Goal: Transaction & Acquisition: Download file/media

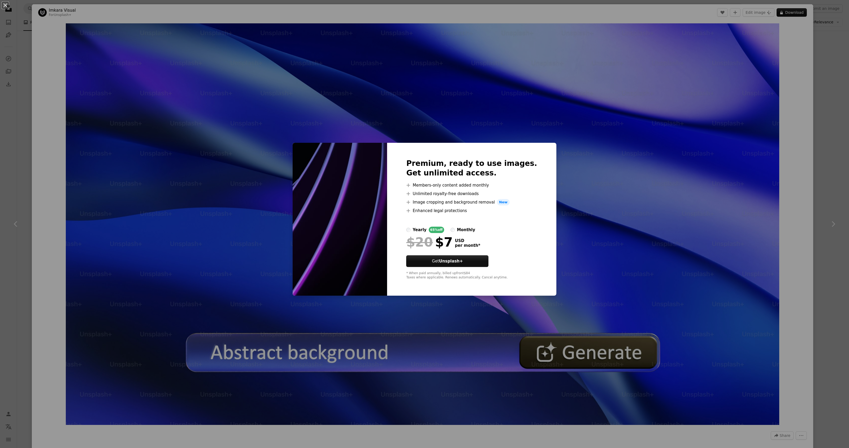
scroll to position [2468, 0]
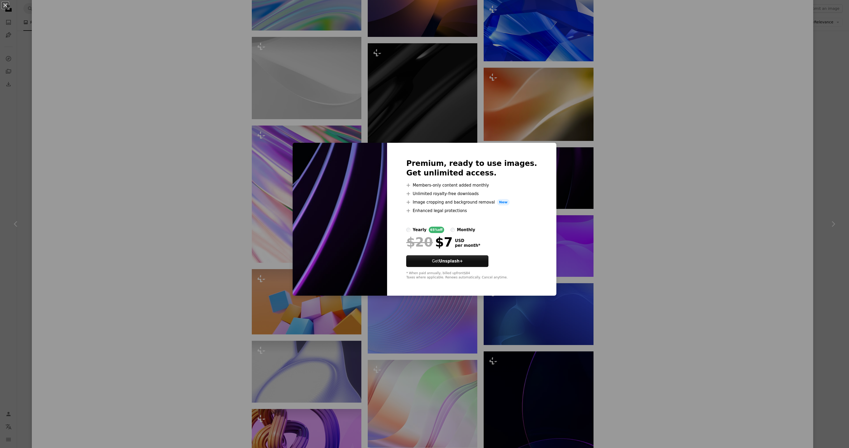
click at [712, 116] on div "An X shape Premium, ready to use images. Get unlimited access. A plus sign Memb…" at bounding box center [424, 224] width 849 height 448
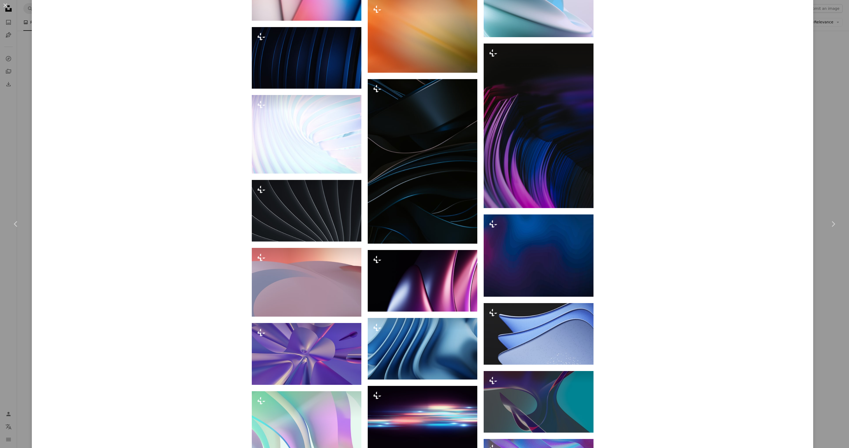
scroll to position [5103, 0]
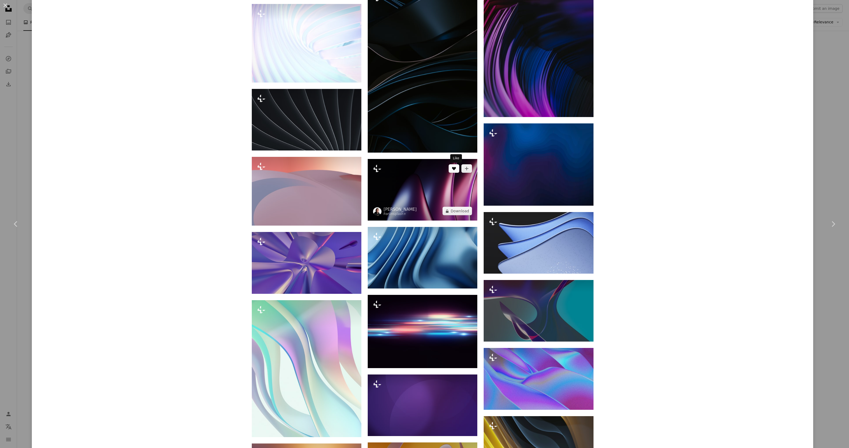
click at [457, 171] on button "A heart" at bounding box center [454, 168] width 11 height 8
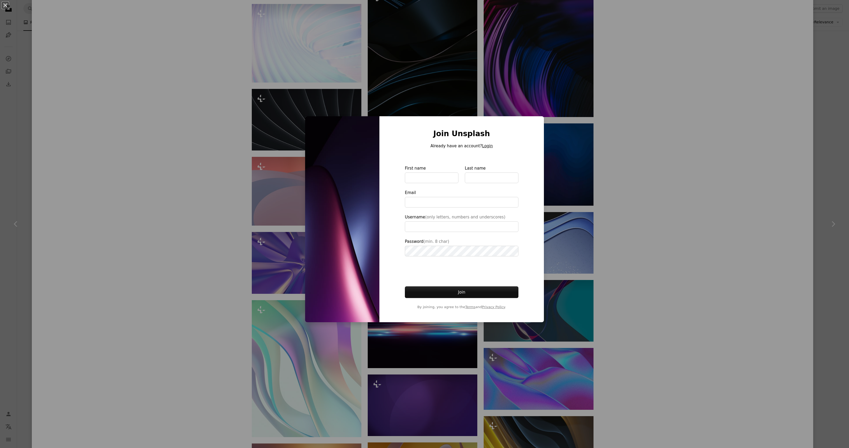
type input "**********"
click at [485, 147] on button "Login" at bounding box center [487, 146] width 11 height 6
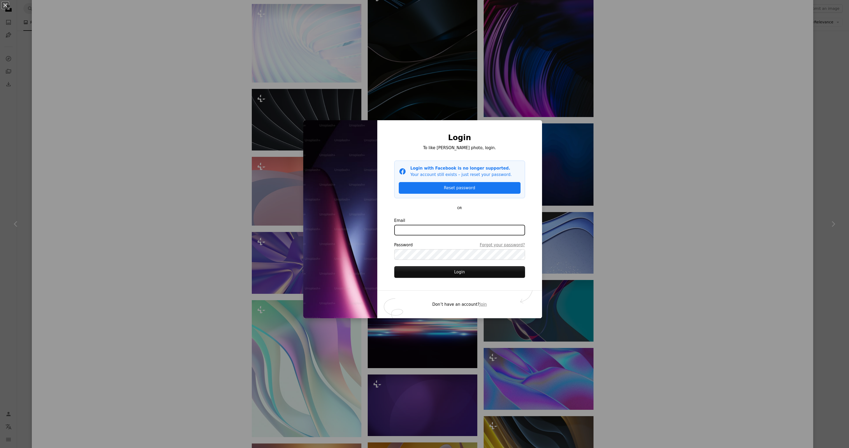
click at [434, 231] on input "Email" at bounding box center [459, 230] width 131 height 11
type input "**********"
click at [465, 273] on button "Login" at bounding box center [459, 272] width 131 height 12
click at [641, 253] on div "**********" at bounding box center [424, 224] width 849 height 448
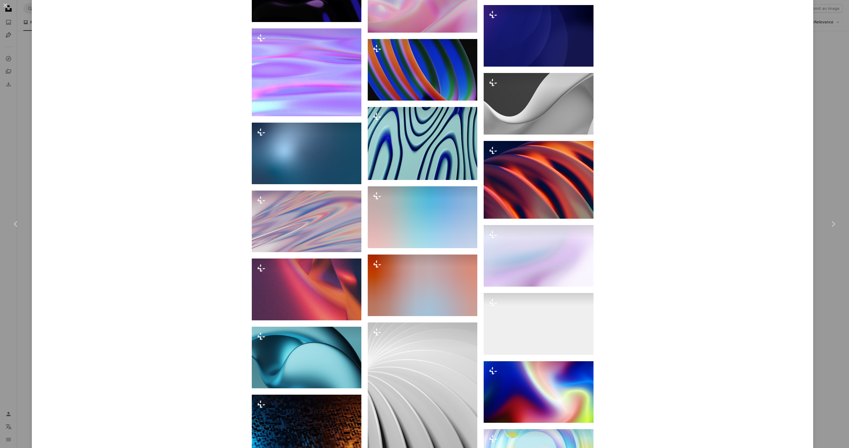
scroll to position [7574, 0]
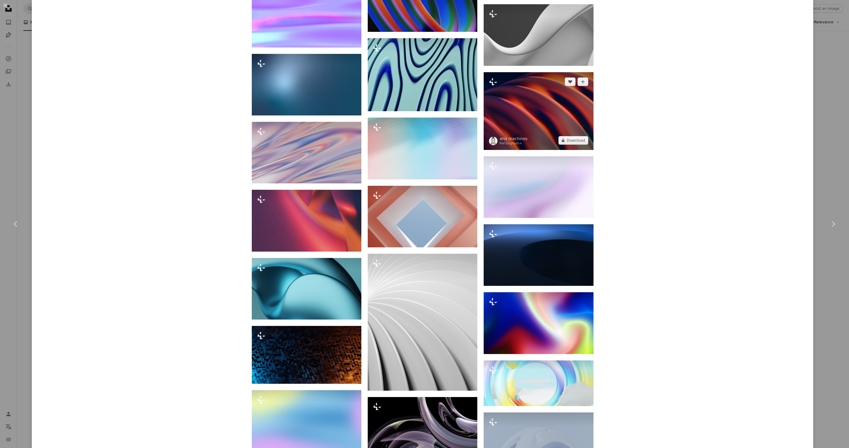
click at [538, 101] on img at bounding box center [539, 111] width 110 height 78
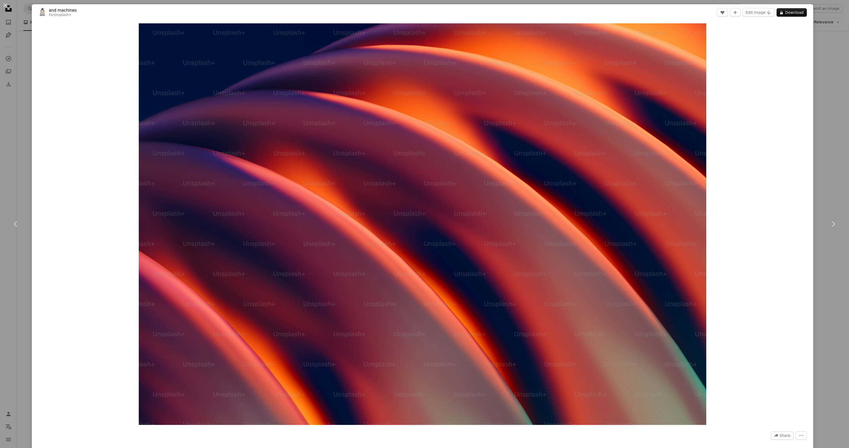
click at [26, 53] on div "An X shape Chevron left Chevron right and machines For Unsplash+ A heart A plus…" at bounding box center [424, 224] width 849 height 448
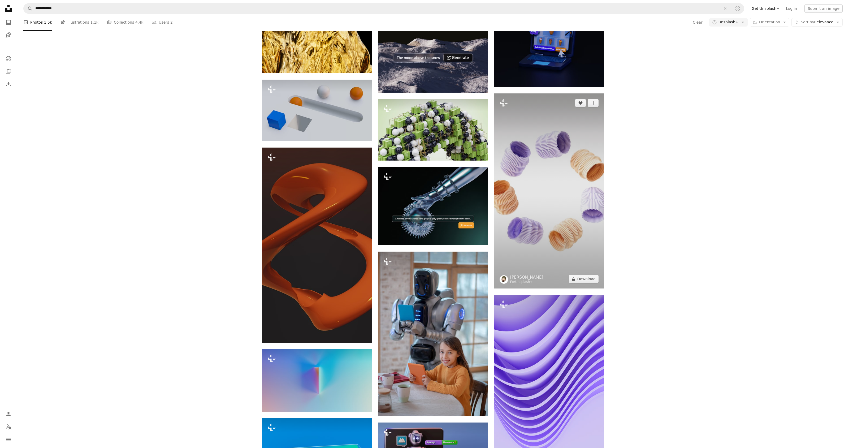
scroll to position [654, 0]
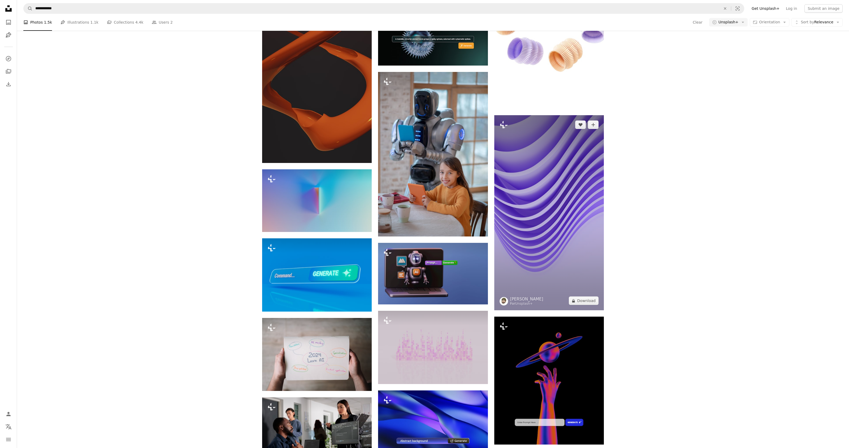
click at [546, 190] on img at bounding box center [549, 212] width 110 height 195
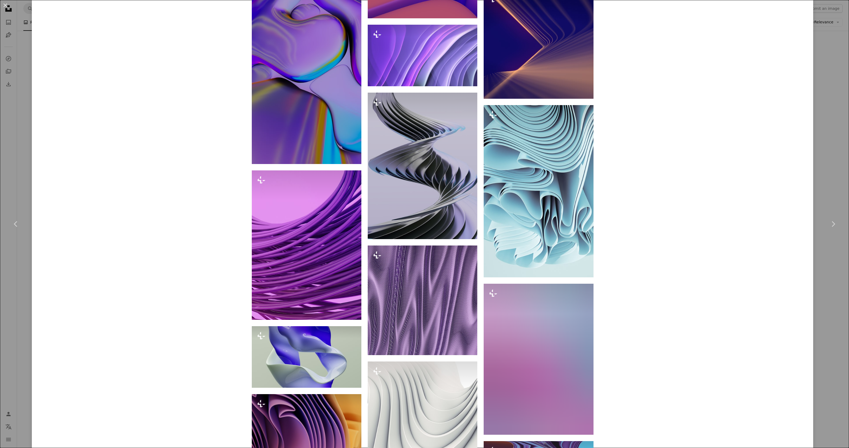
scroll to position [1234, 0]
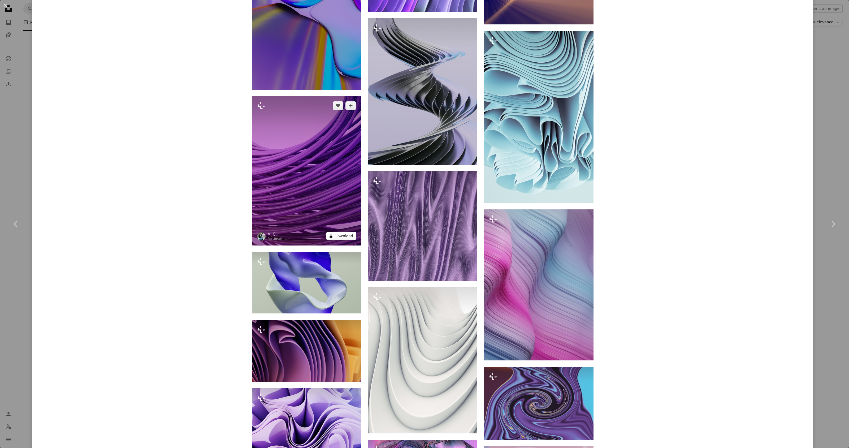
click at [345, 237] on button "A lock Download" at bounding box center [341, 236] width 30 height 8
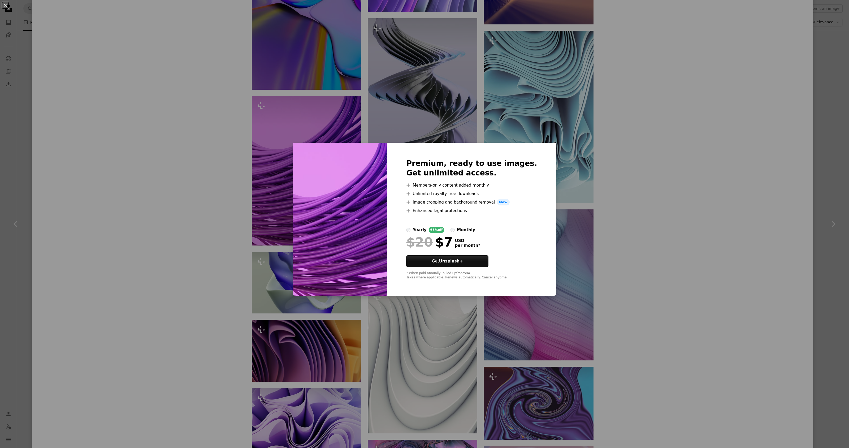
click at [614, 153] on div "An X shape Premium, ready to use images. Get unlimited access. A plus sign Memb…" at bounding box center [424, 224] width 849 height 448
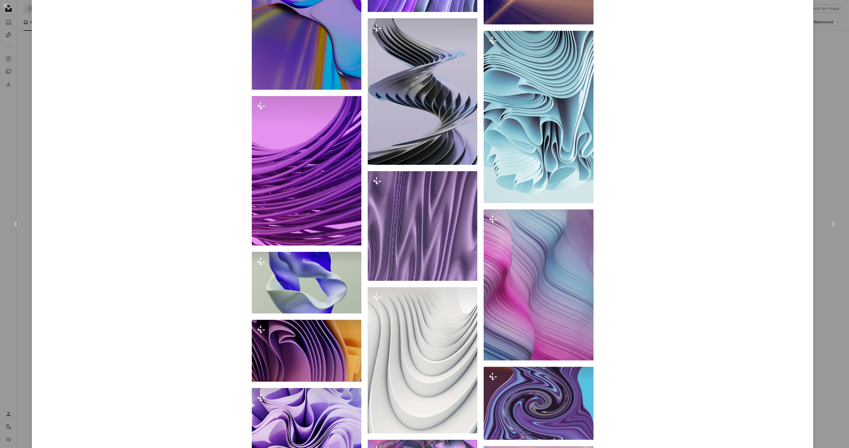
click at [836, 76] on div "An X shape Chevron left Chevron right [PERSON_NAME] C For Unsplash+ A heart A p…" at bounding box center [424, 224] width 849 height 448
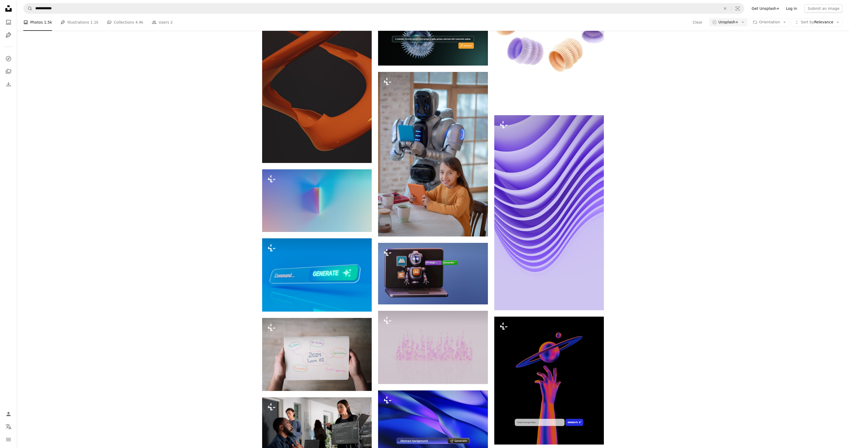
click at [798, 10] on link "Log in" at bounding box center [792, 8] width 18 height 8
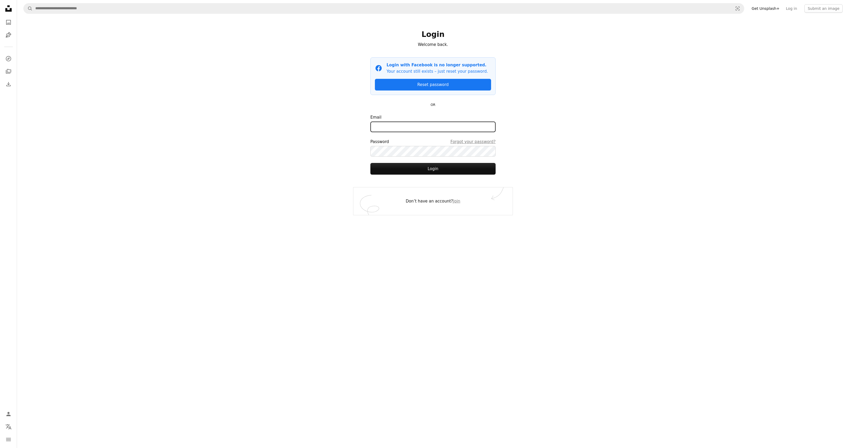
click at [433, 129] on input "Email" at bounding box center [432, 127] width 125 height 11
type input "**********"
drag, startPoint x: 425, startPoint y: 168, endPoint x: 405, endPoint y: 163, distance: 20.9
click at [425, 168] on button "Login" at bounding box center [432, 169] width 125 height 12
